Goal: Task Accomplishment & Management: Manage account settings

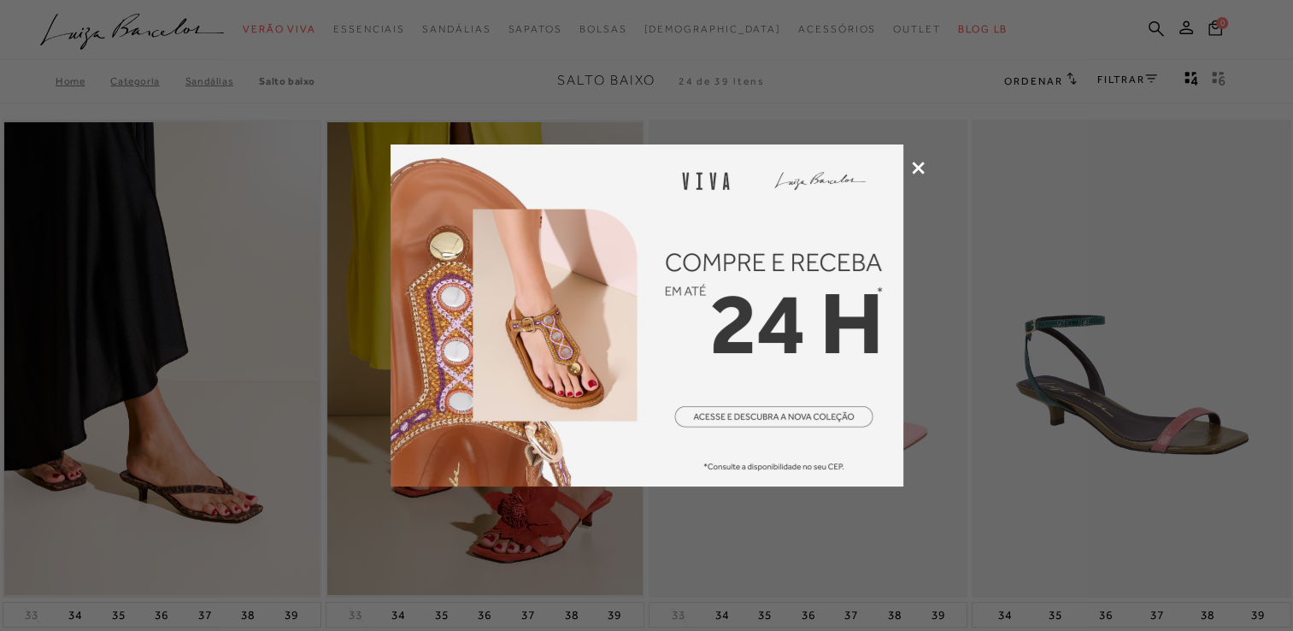
click at [918, 169] on icon at bounding box center [918, 168] width 13 height 13
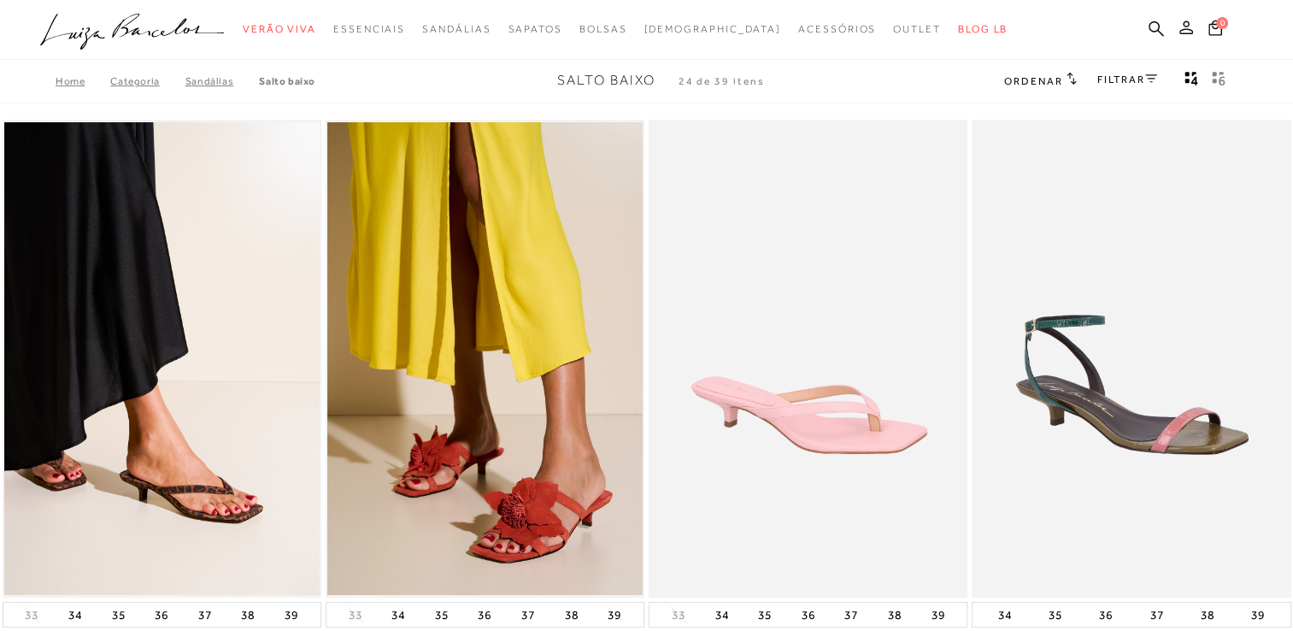
click at [1183, 28] on icon at bounding box center [1186, 28] width 14 height 14
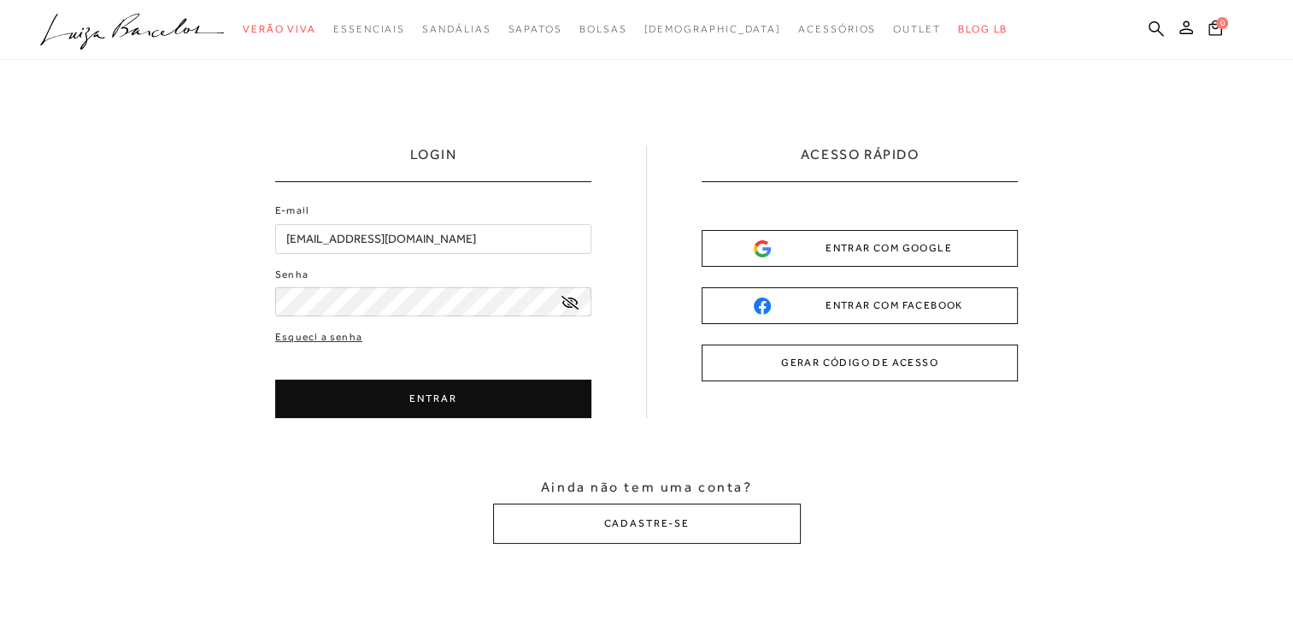
click at [411, 396] on button "ENTRAR" at bounding box center [433, 398] width 316 height 38
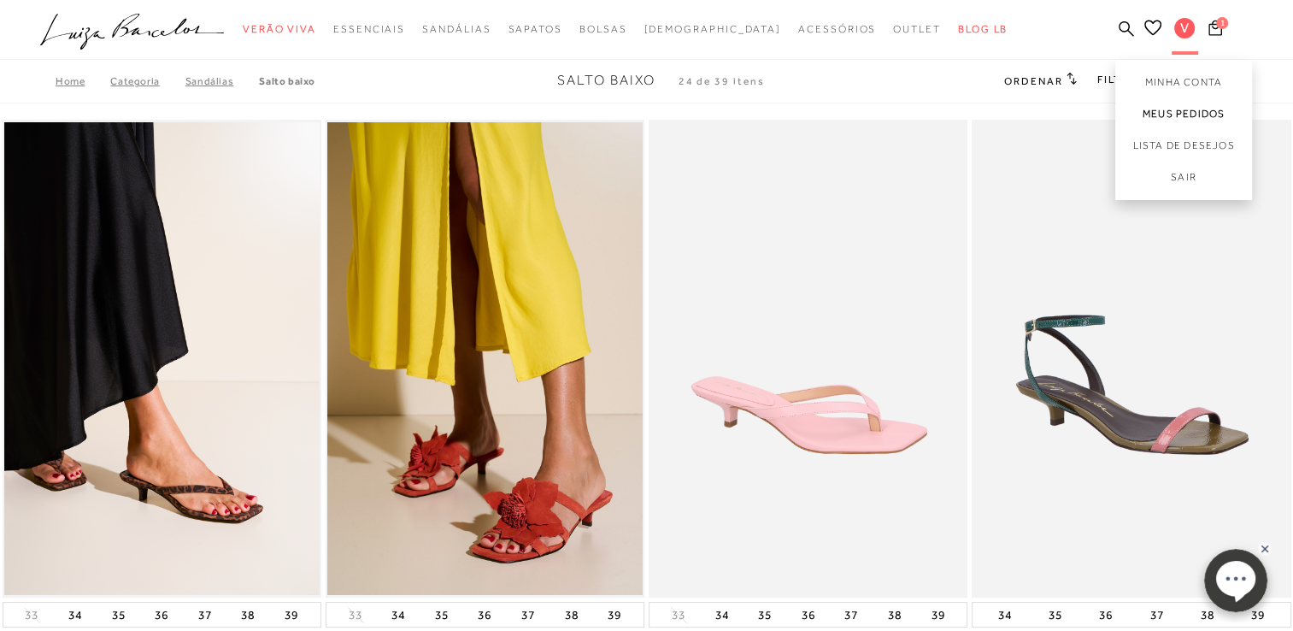
click at [1178, 111] on link "Meus Pedidos" at bounding box center [1183, 114] width 137 height 32
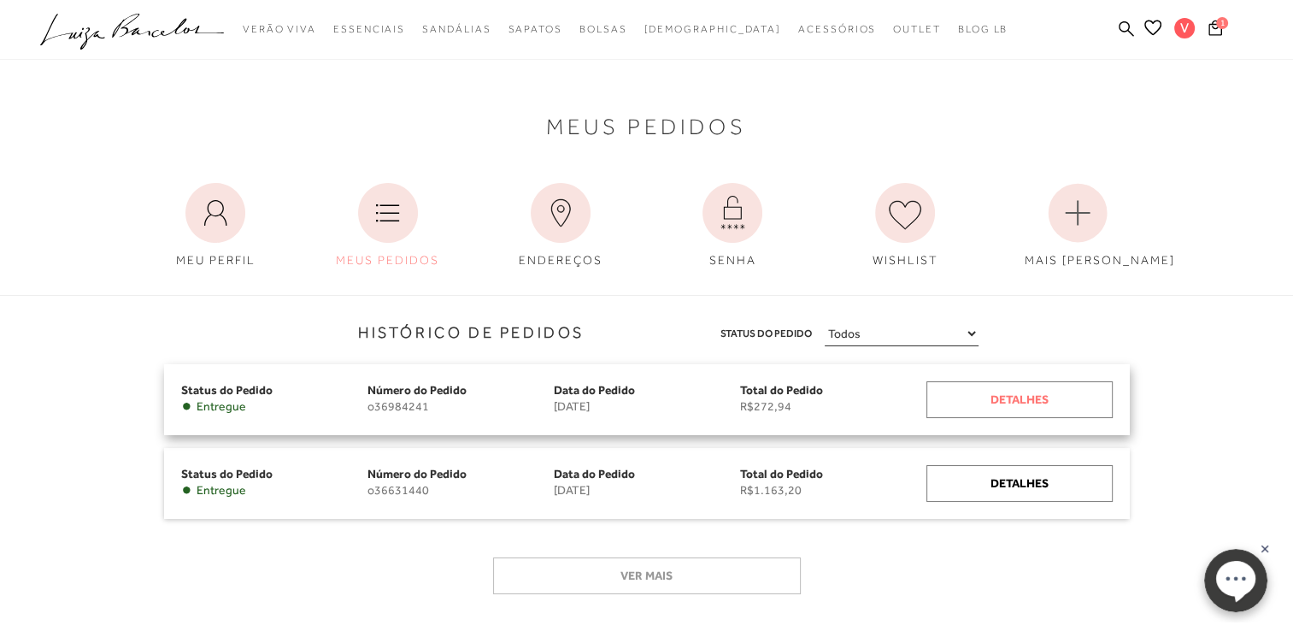
click at [1012, 387] on div "Detalhes" at bounding box center [1019, 399] width 186 height 37
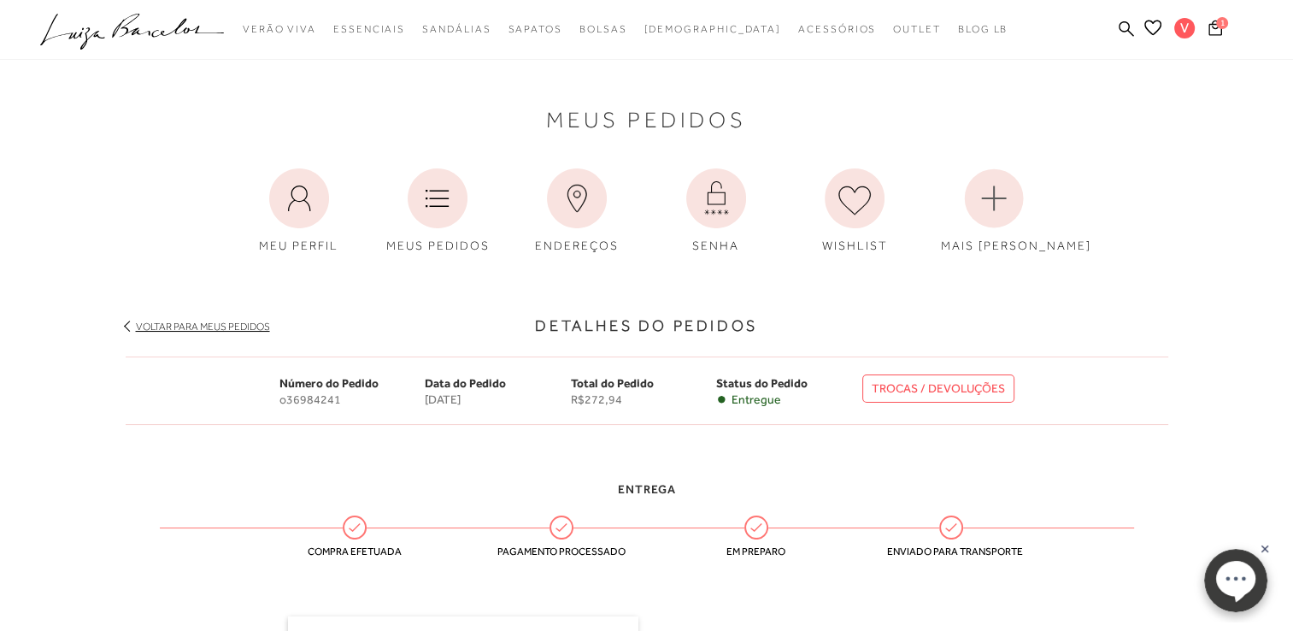
click at [956, 378] on link "TROCAS / DEVOLUÇÕES" at bounding box center [938, 388] width 152 height 28
drag, startPoint x: 280, startPoint y: 398, endPoint x: 335, endPoint y: 392, distance: 55.0
click at [335, 392] on span "o36984241" at bounding box center [352, 399] width 146 height 15
copy span "o36984241"
